Goal: Register for event/course

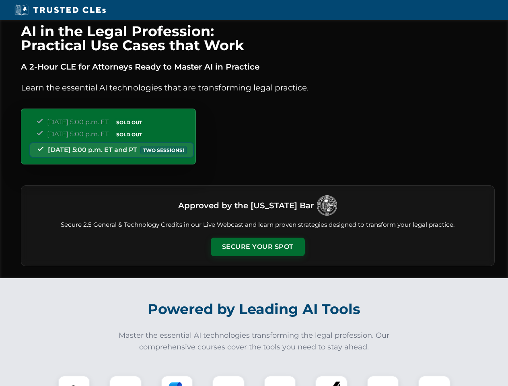
click at [257, 247] on button "Secure Your Spot" at bounding box center [258, 247] width 94 height 18
click at [74, 381] on img at bounding box center [73, 391] width 23 height 23
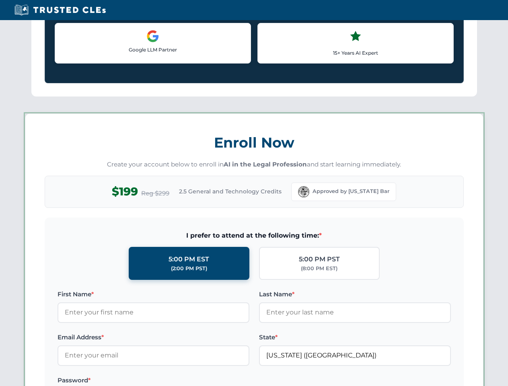
click at [228, 381] on label "Password *" at bounding box center [153, 380] width 192 height 10
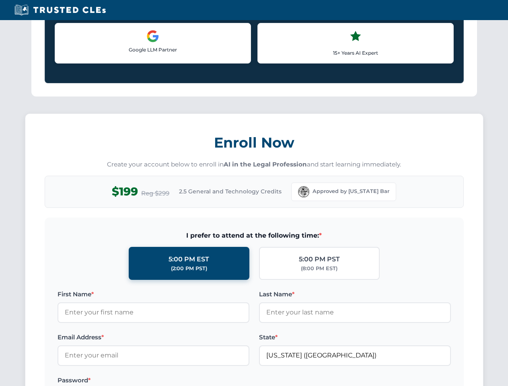
scroll to position [789, 0]
